Goal: Information Seeking & Learning: Learn about a topic

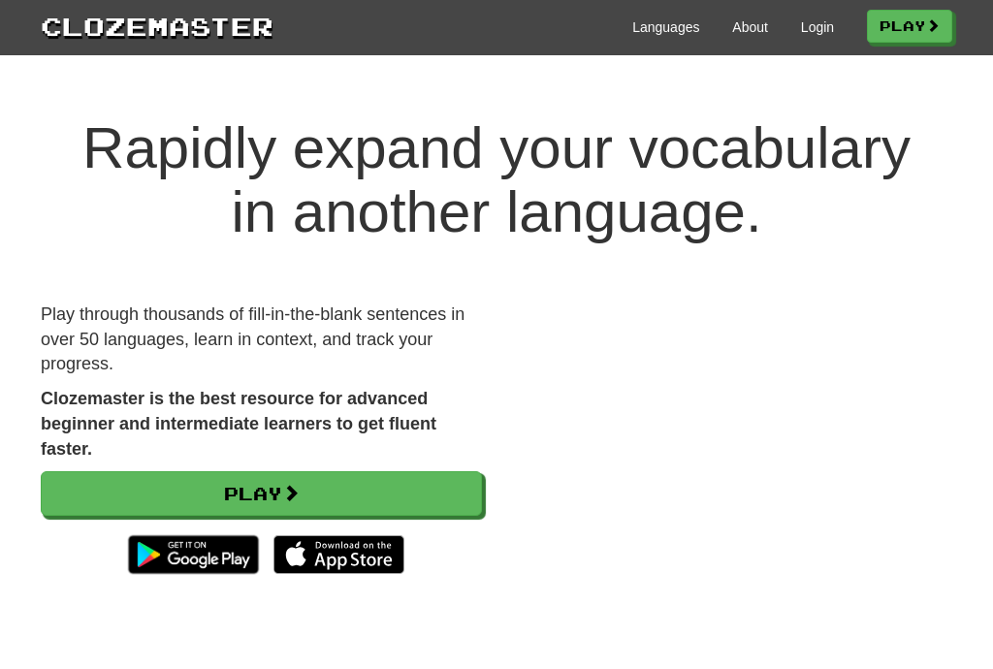
click at [824, 19] on link "Login" at bounding box center [817, 26] width 33 height 19
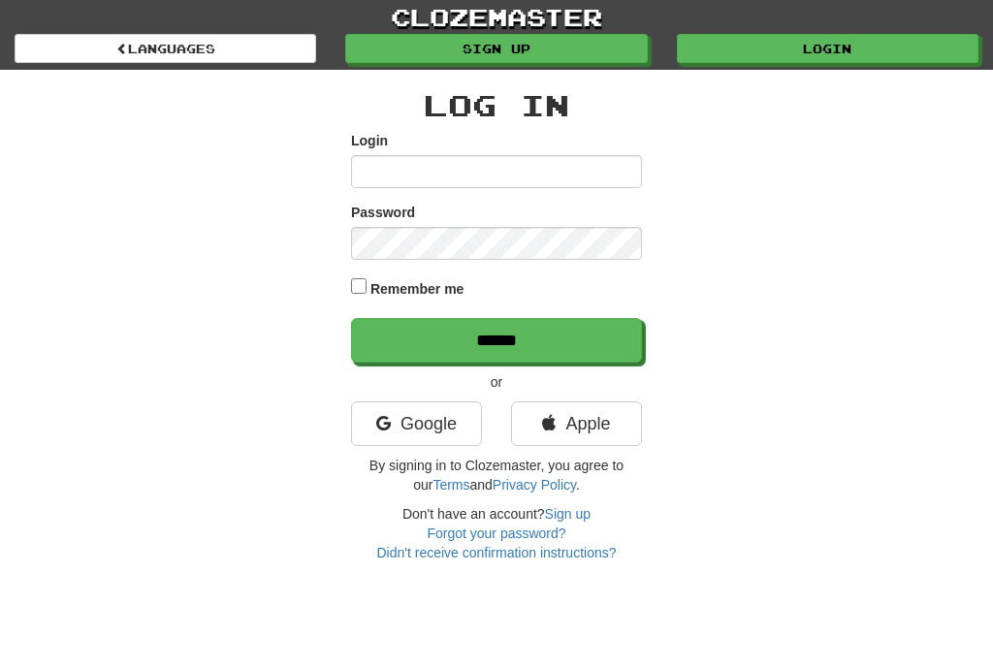
click at [546, 172] on input "Login" at bounding box center [496, 171] width 291 height 33
type input "*****"
click at [497, 338] on input "******" at bounding box center [496, 340] width 291 height 45
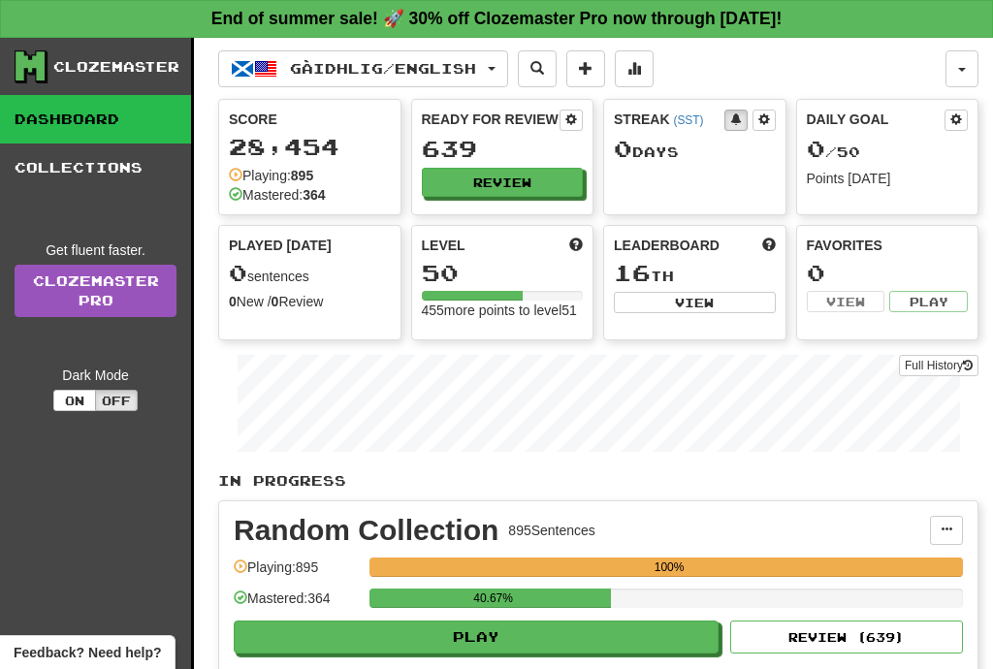
click at [555, 654] on button "Play" at bounding box center [476, 637] width 485 height 33
select select "**"
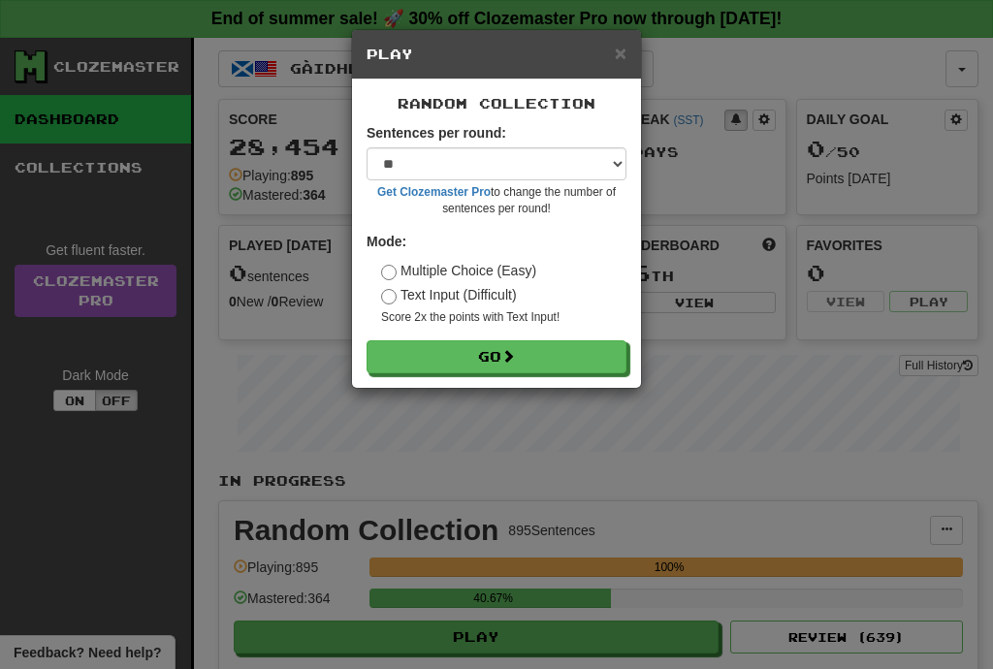
click at [550, 351] on button "Go" at bounding box center [497, 356] width 260 height 33
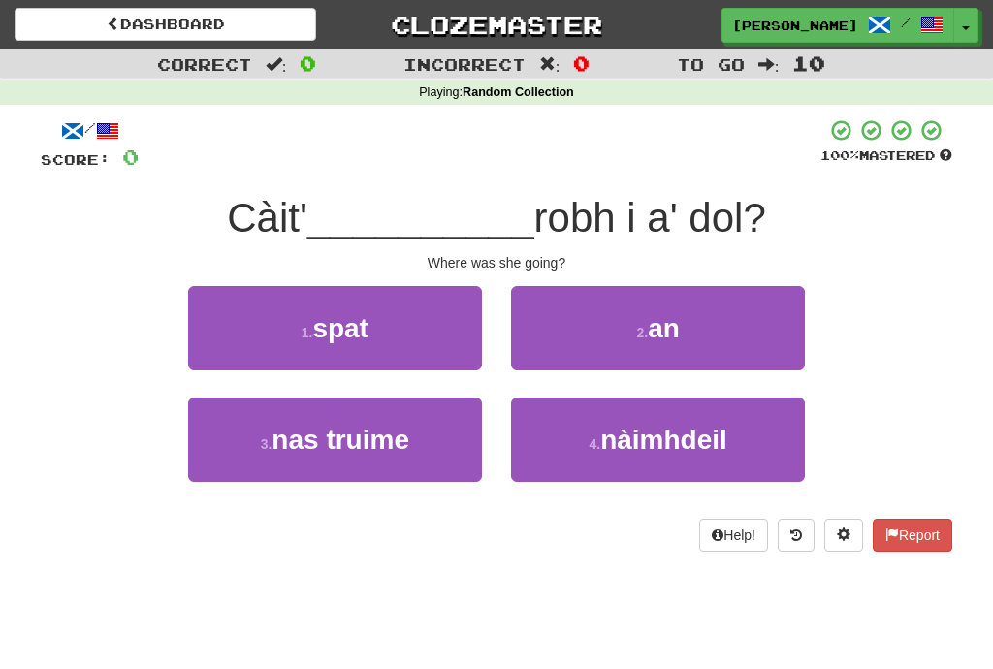
click at [735, 335] on button "2 . an" at bounding box center [658, 328] width 294 height 84
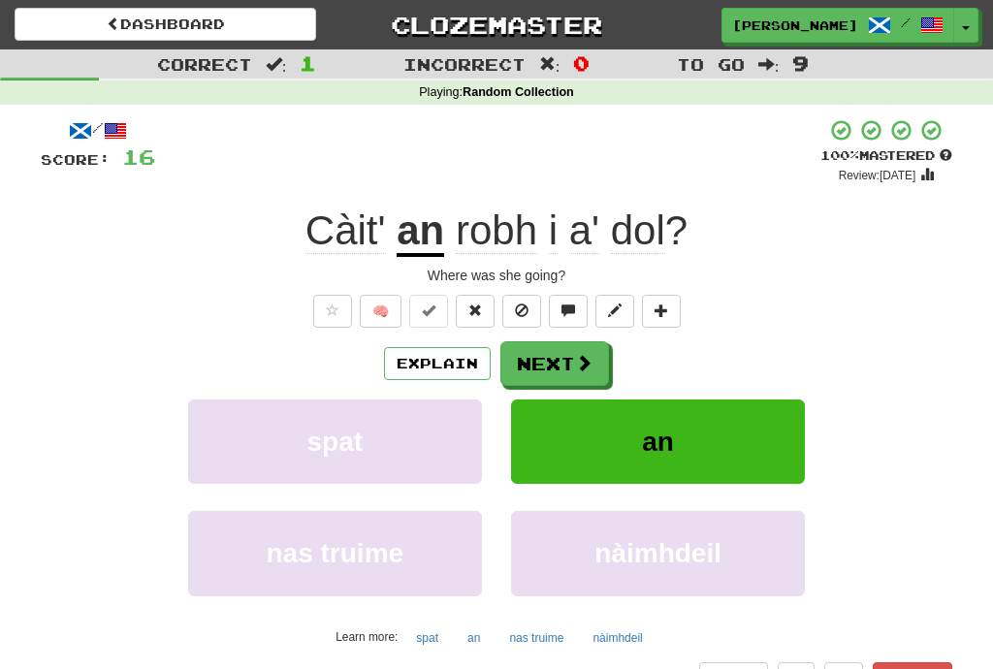
click at [591, 358] on span at bounding box center [583, 362] width 17 height 17
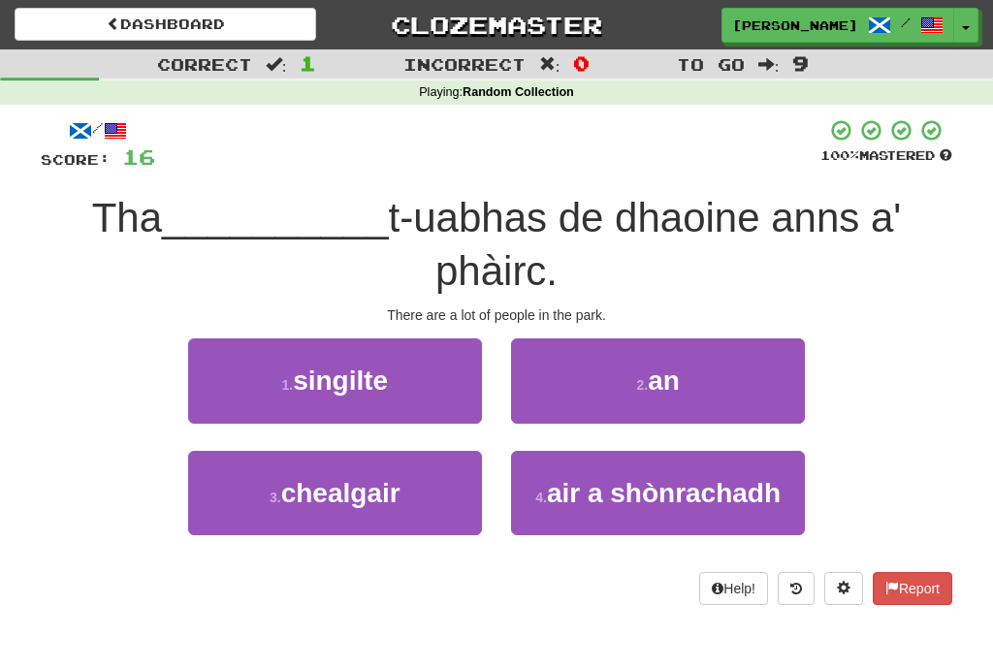
click at [747, 383] on button "2 . an" at bounding box center [658, 380] width 294 height 84
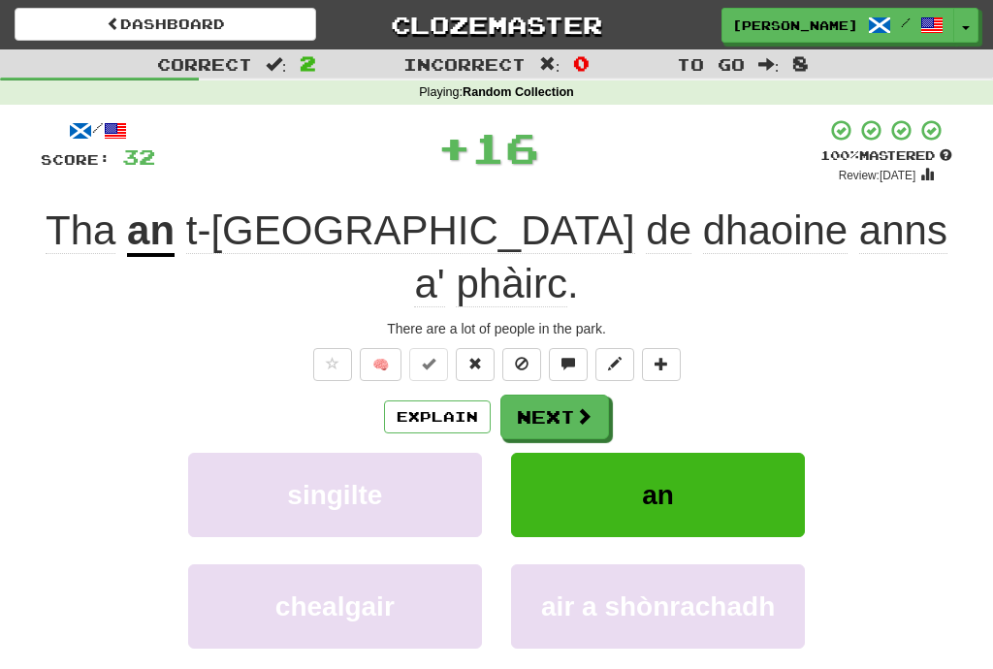
click at [590, 407] on span at bounding box center [583, 415] width 17 height 17
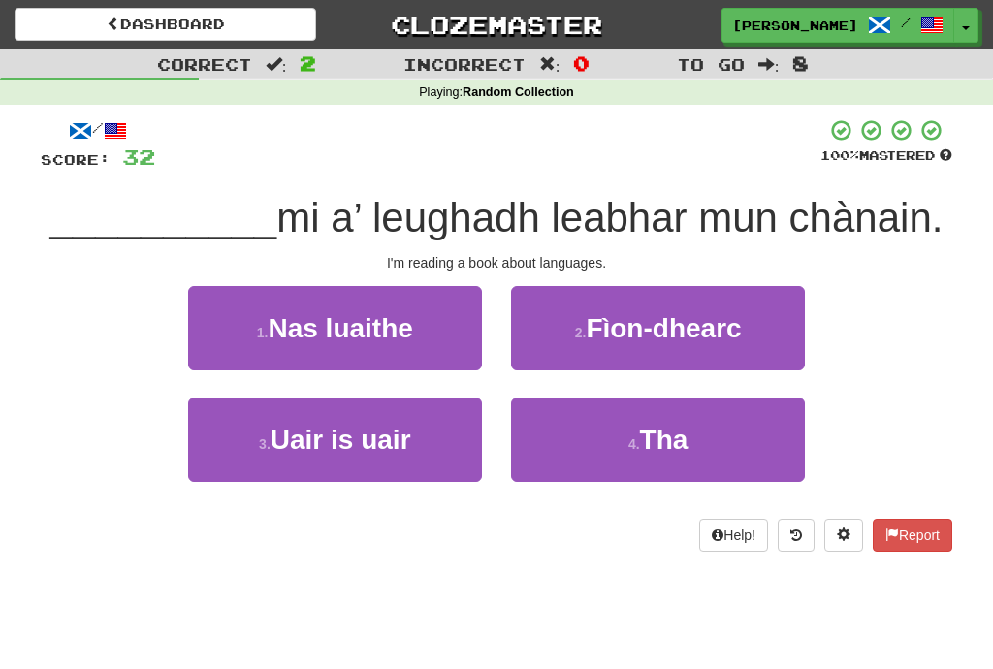
click at [730, 454] on button "4 . Tha" at bounding box center [658, 440] width 294 height 84
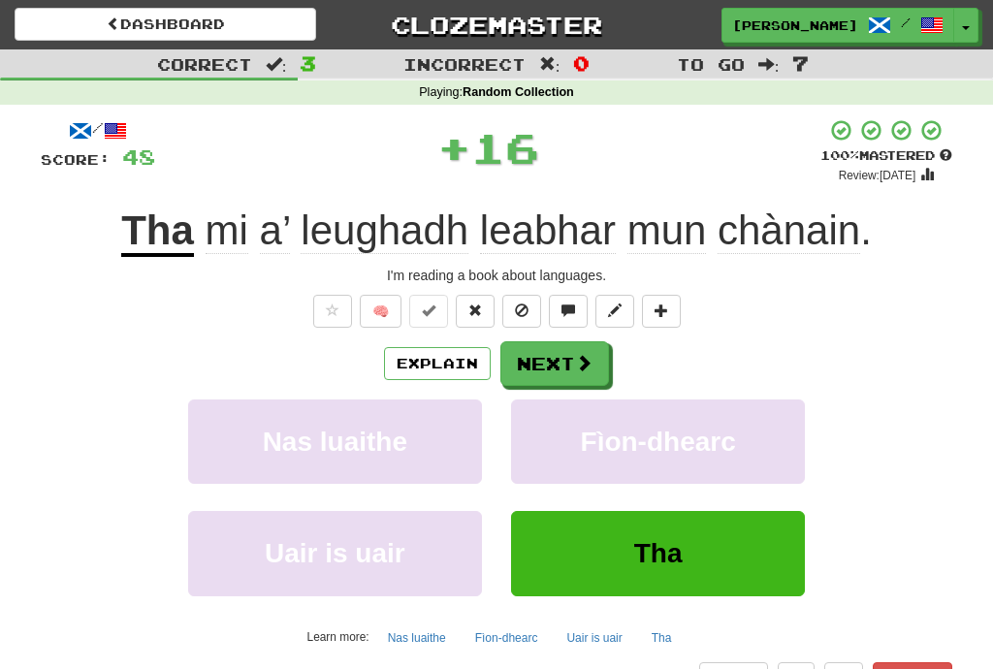
click at [586, 362] on span at bounding box center [583, 362] width 17 height 17
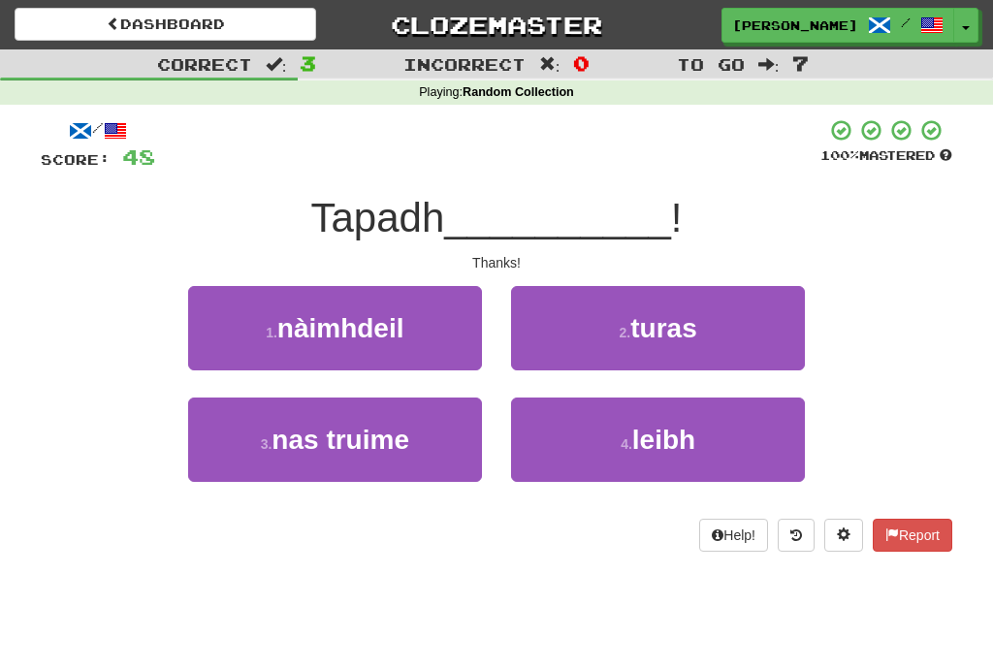
click at [725, 437] on button "4 . leibh" at bounding box center [658, 440] width 294 height 84
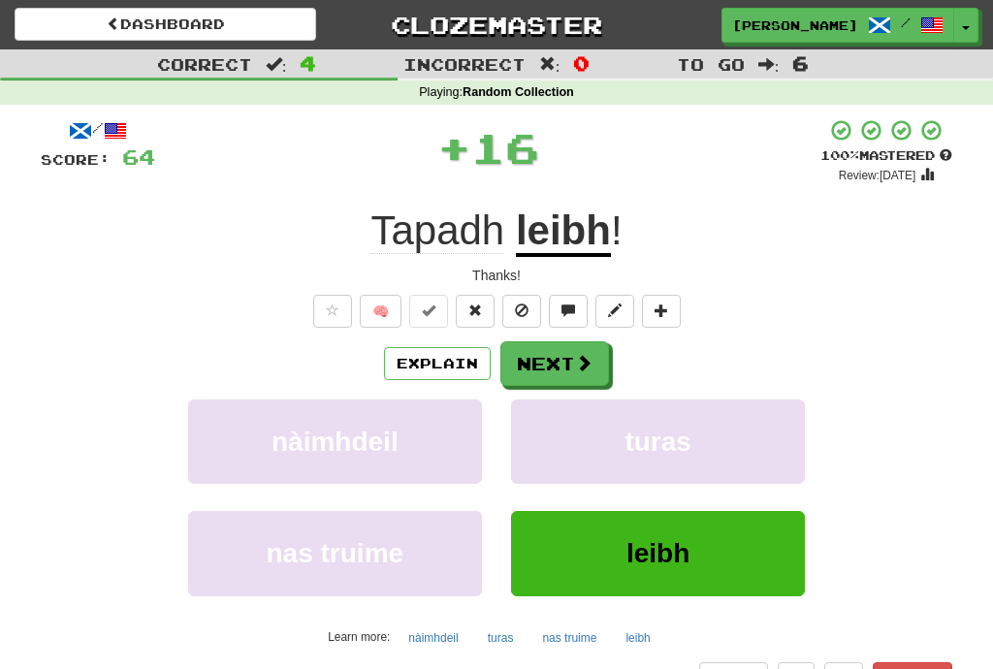
click at [583, 355] on span at bounding box center [583, 362] width 17 height 17
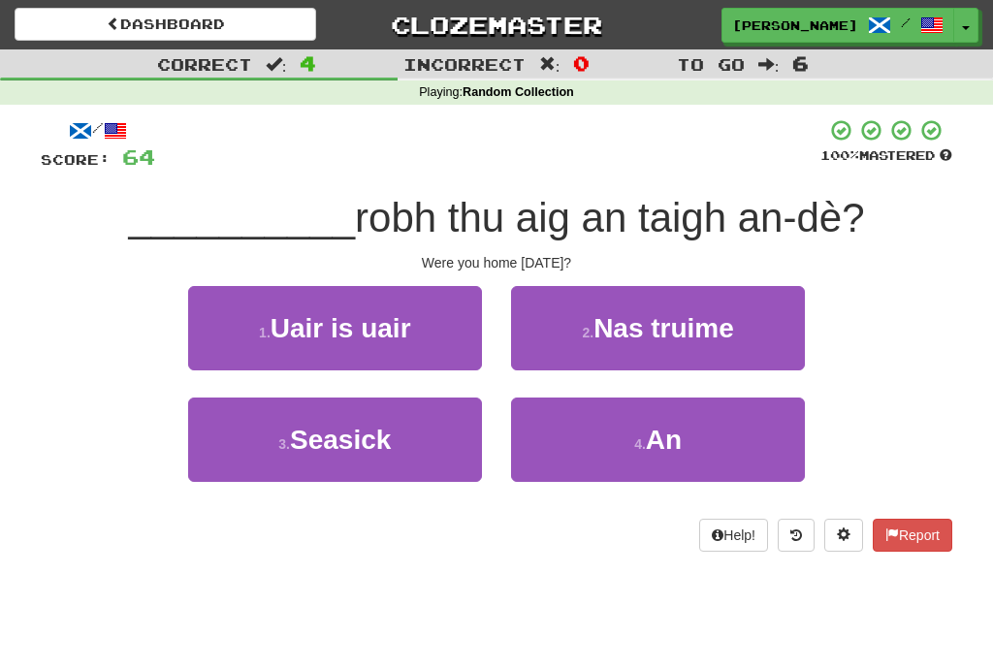
click at [763, 433] on button "4 . An" at bounding box center [658, 440] width 294 height 84
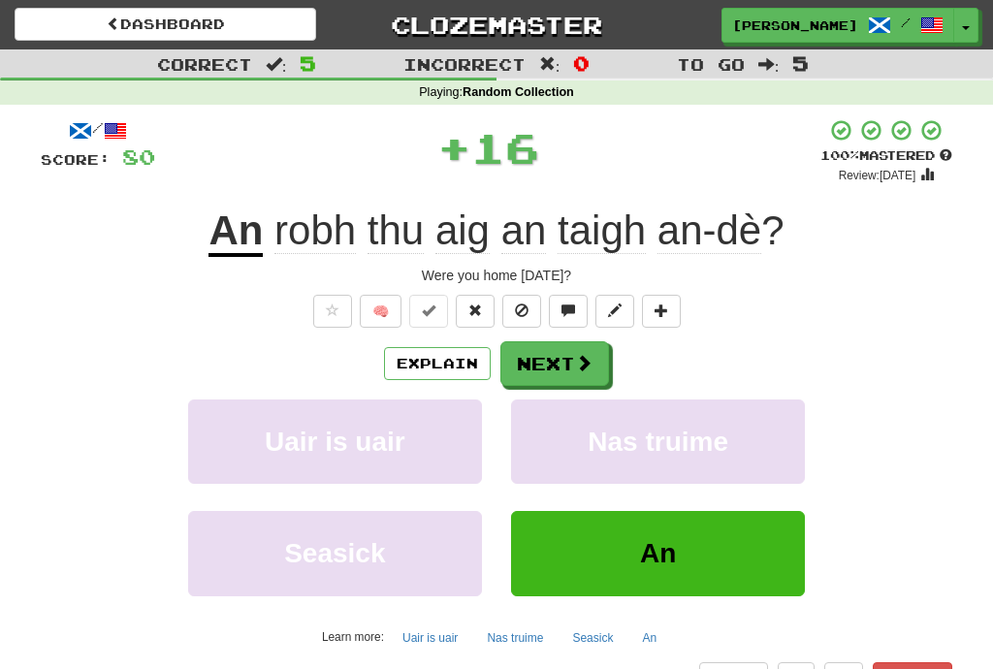
click at [575, 366] on span at bounding box center [583, 362] width 17 height 17
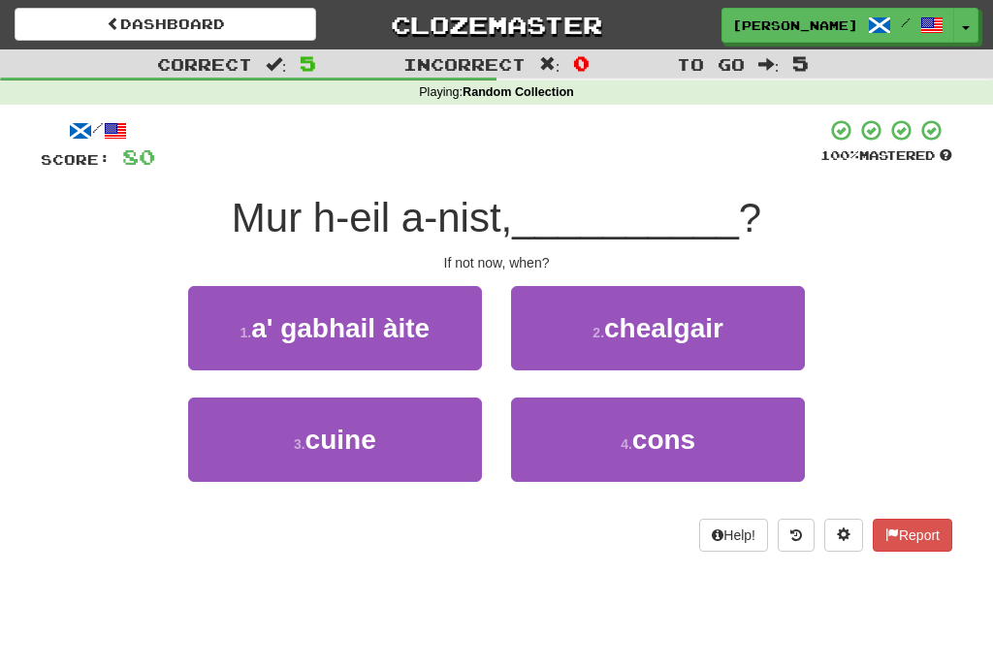
click at [440, 452] on button "3 . cuine" at bounding box center [335, 440] width 294 height 84
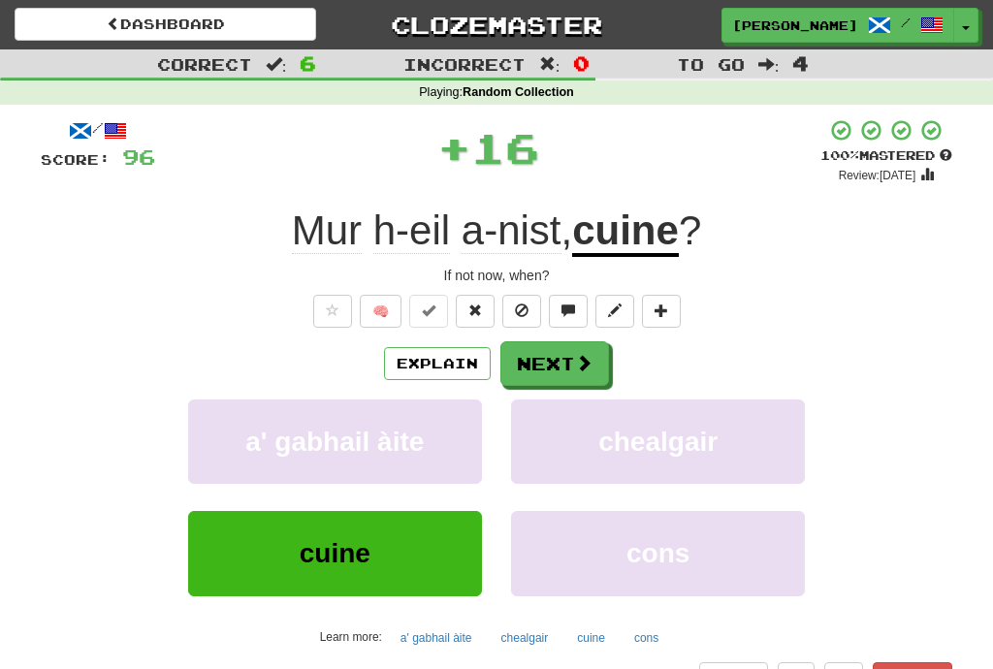
click at [576, 357] on span at bounding box center [583, 362] width 17 height 17
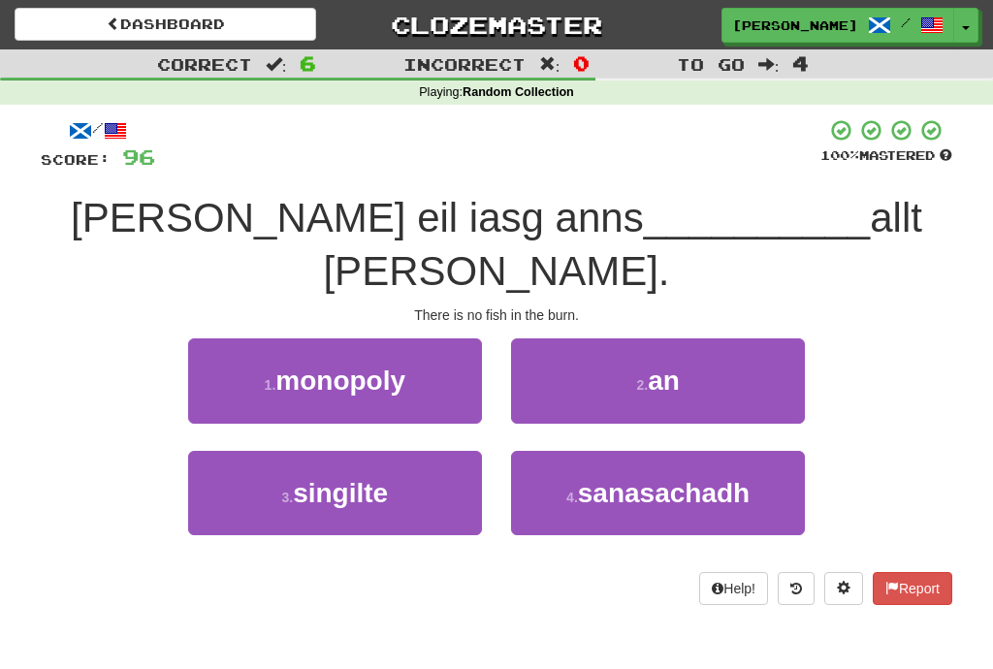
click at [752, 338] on button "2 . an" at bounding box center [658, 380] width 294 height 84
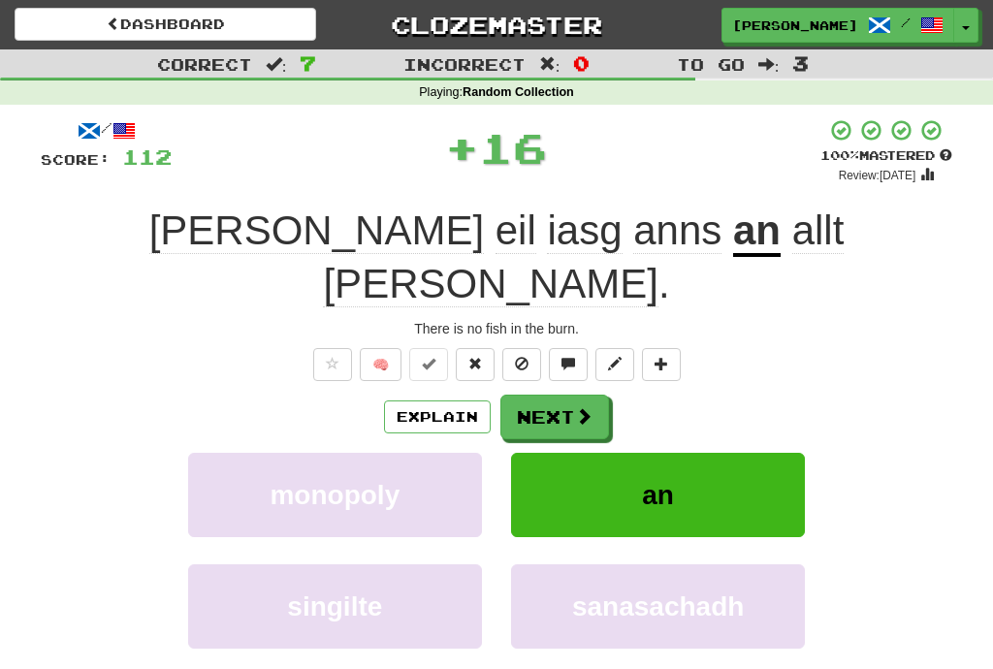
click at [592, 407] on span at bounding box center [583, 415] width 17 height 17
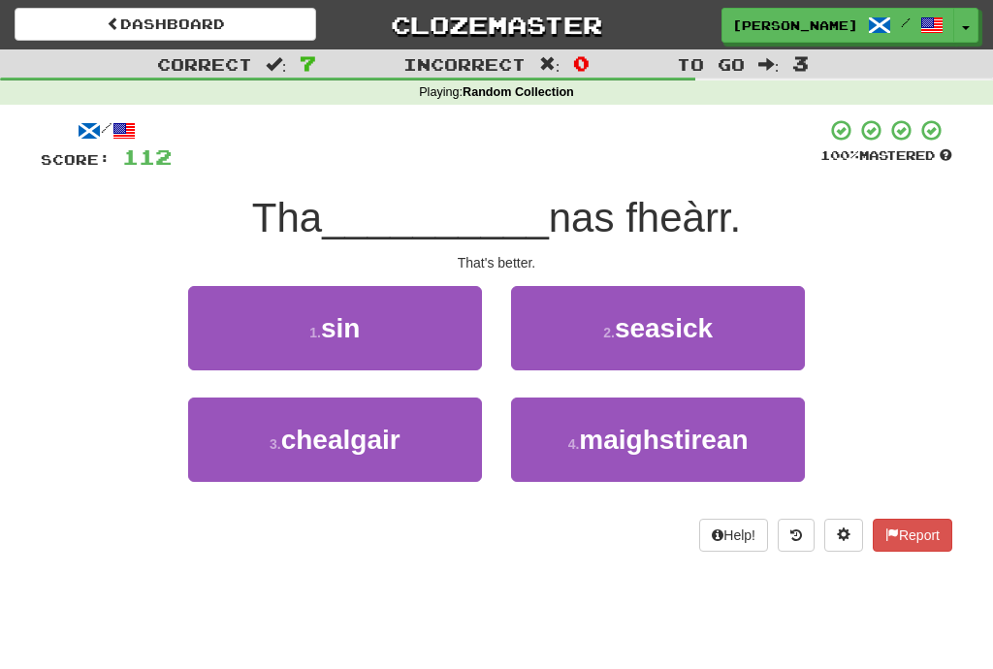
click at [434, 346] on button "1 . sin" at bounding box center [335, 328] width 294 height 84
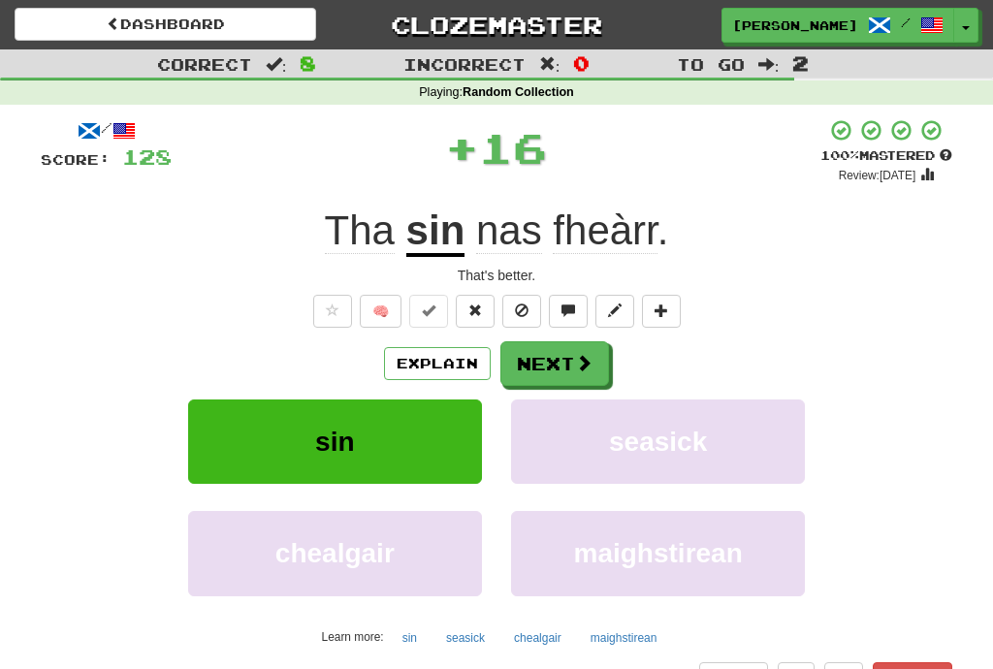
click at [586, 363] on span at bounding box center [583, 362] width 17 height 17
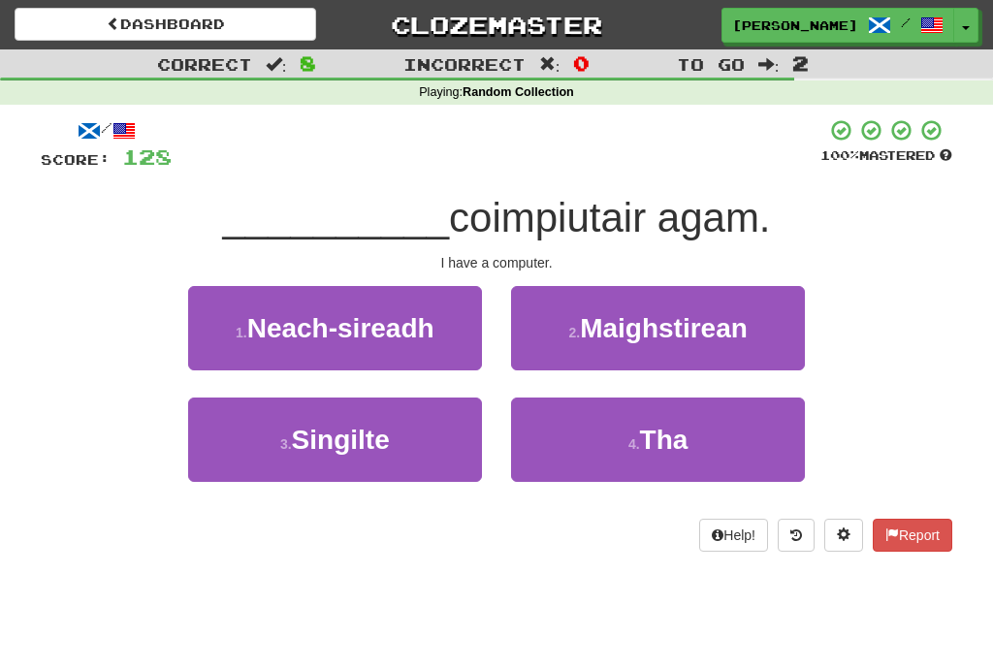
click at [734, 426] on button "4 . Tha" at bounding box center [658, 440] width 294 height 84
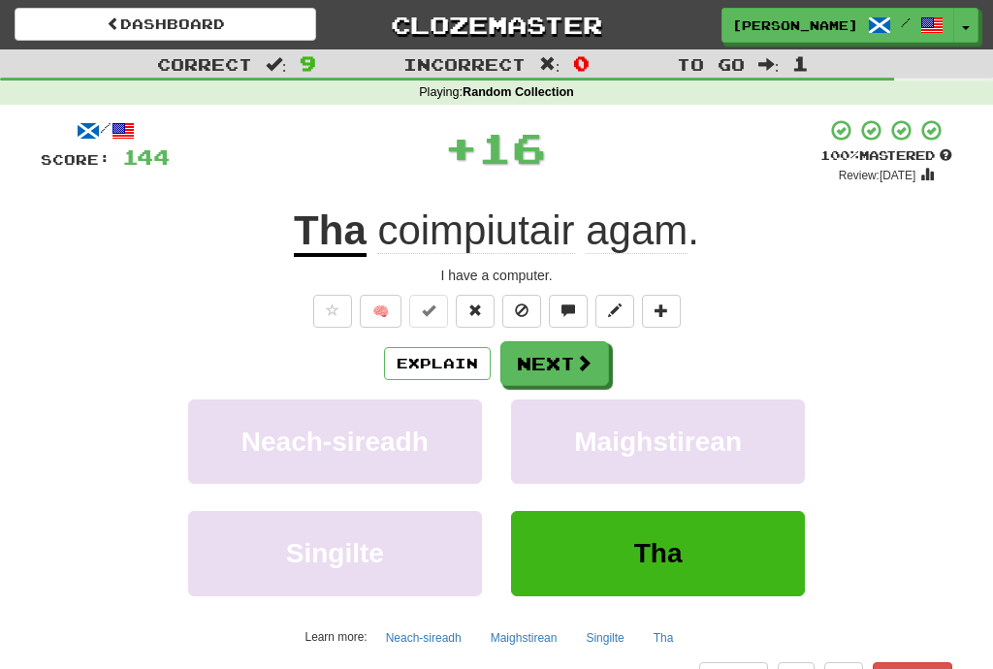
click at [563, 368] on button "Next" at bounding box center [554, 363] width 109 height 45
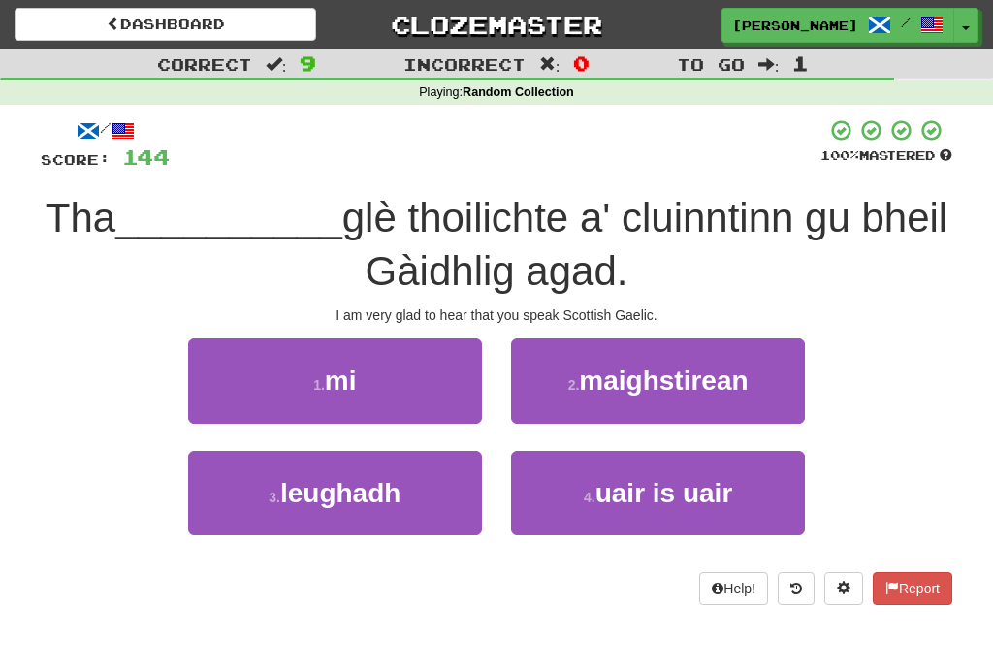
click at [405, 386] on button "1 . mi" at bounding box center [335, 380] width 294 height 84
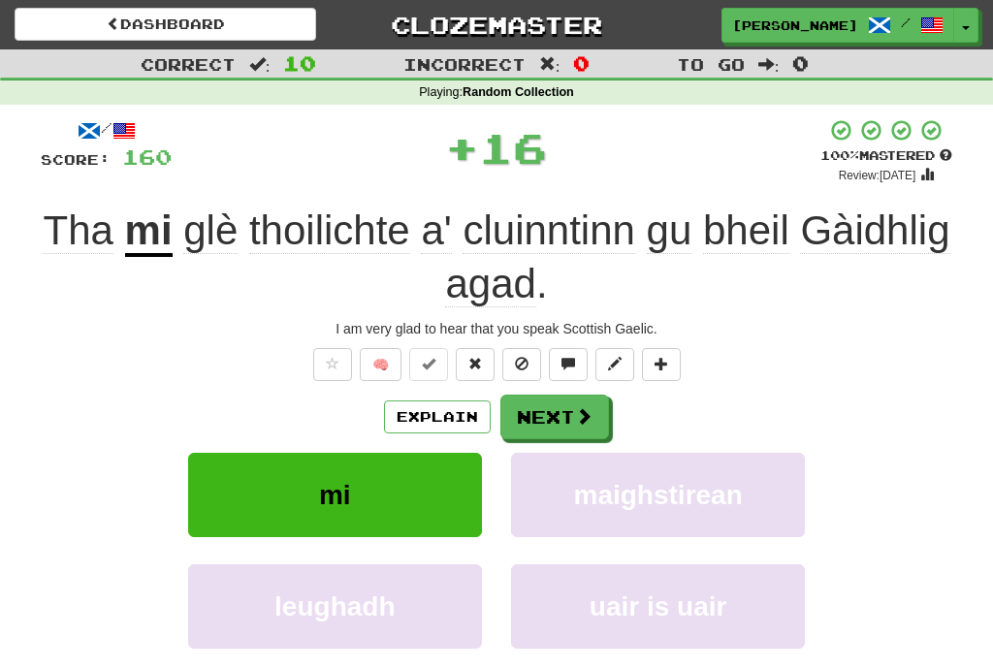
click at [593, 405] on button "Next" at bounding box center [554, 417] width 109 height 45
